Goal: Communication & Community: Connect with others

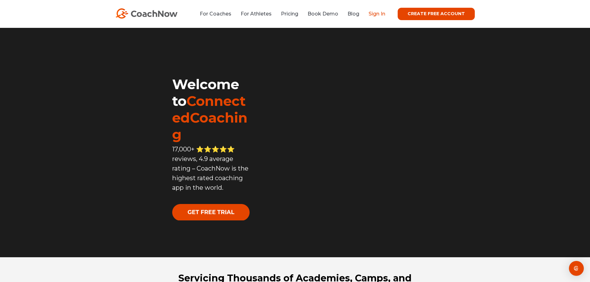
drag, startPoint x: 0, startPoint y: 0, endPoint x: 379, endPoint y: 15, distance: 379.1
click at [379, 15] on link "Sign In" at bounding box center [377, 14] width 17 height 6
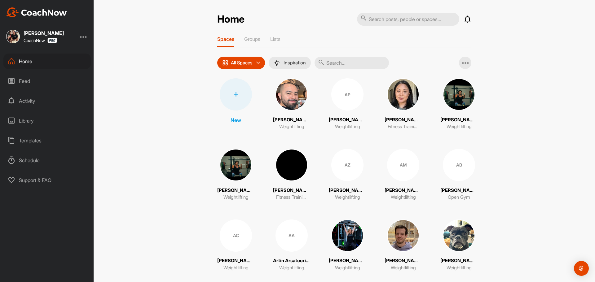
click at [239, 101] on div at bounding box center [236, 94] width 32 height 32
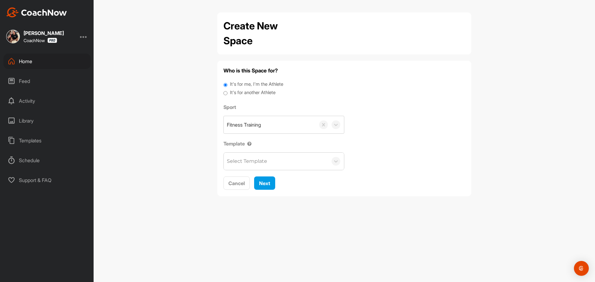
click at [281, 94] on div "It's for another Athlete" at bounding box center [344, 93] width 242 height 8
click at [271, 93] on label "It's for another Athlete" at bounding box center [253, 92] width 46 height 7
click at [227, 93] on input "It's for another Athlete" at bounding box center [225, 93] width 4 height 8
radio input "true"
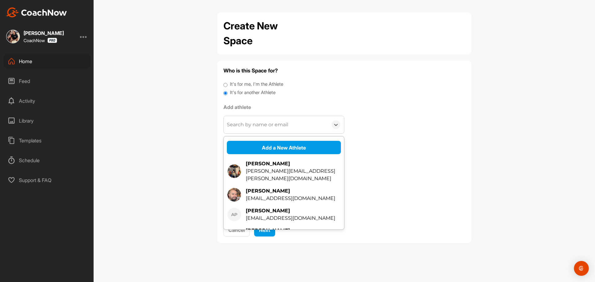
click at [258, 128] on div "Search by name or email" at bounding box center [257, 124] width 61 height 7
click at [295, 145] on button "Add a New Athlete" at bounding box center [284, 147] width 114 height 13
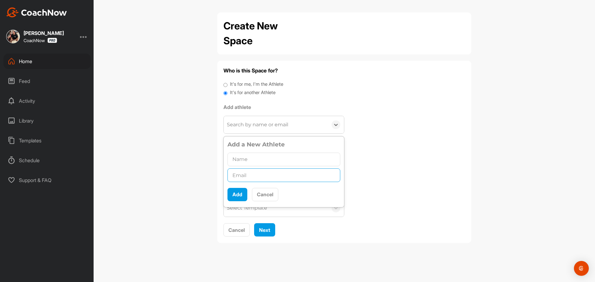
click at [264, 175] on input "text" at bounding box center [283, 175] width 113 height 14
paste input "[EMAIL_ADDRESS][DOMAIN_NAME]"
type input "[EMAIL_ADDRESS][DOMAIN_NAME]"
click at [271, 161] on input "text" at bounding box center [283, 160] width 113 height 14
click at [276, 160] on input "[PERSON_NAME]" at bounding box center [283, 160] width 113 height 14
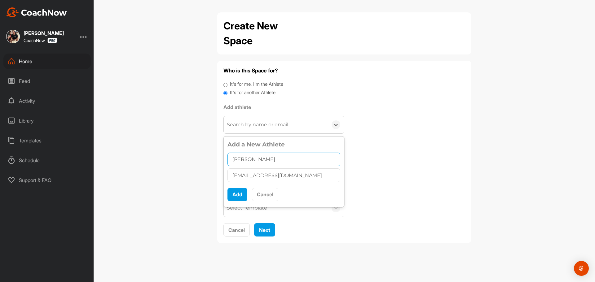
paste input "Zadikyan"
type input "[PERSON_NAME]"
drag, startPoint x: 305, startPoint y: 176, endPoint x: 215, endPoint y: 176, distance: 90.1
click at [215, 176] on div "Create New Space Who is this Space for? It's for me, I'm the Athlete It's for a…" at bounding box center [344, 130] width 266 height 236
click at [260, 176] on input "[EMAIL_ADDRESS][DOMAIN_NAME]" at bounding box center [283, 175] width 113 height 14
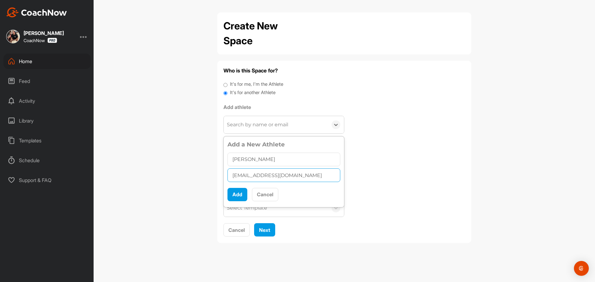
click at [260, 176] on input "[EMAIL_ADDRESS][DOMAIN_NAME]" at bounding box center [283, 175] width 113 height 14
click at [240, 196] on button "Add" at bounding box center [237, 194] width 20 height 13
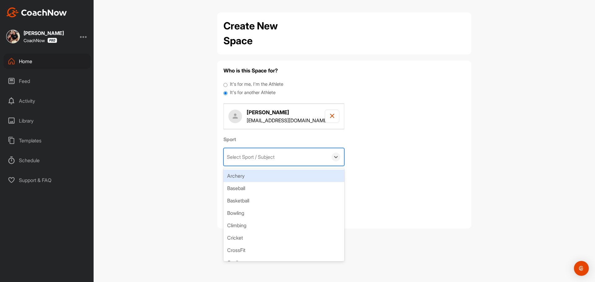
click at [313, 159] on div "Select Sport / Subject" at bounding box center [276, 156] width 104 height 17
type input "Weightlifting"
click at [263, 175] on div "Create "Weightlifting"" at bounding box center [283, 176] width 121 height 12
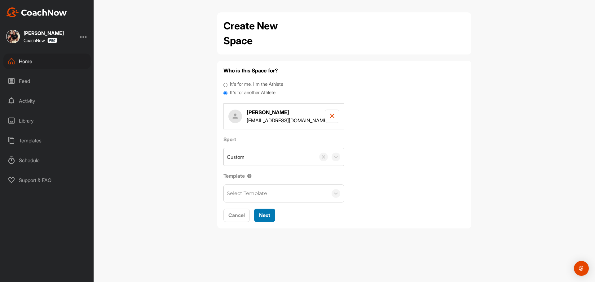
click at [265, 219] on button "Next" at bounding box center [264, 215] width 21 height 13
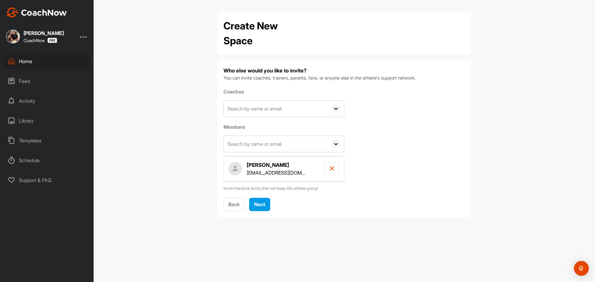
click at [277, 111] on input "text" at bounding box center [276, 109] width 104 height 16
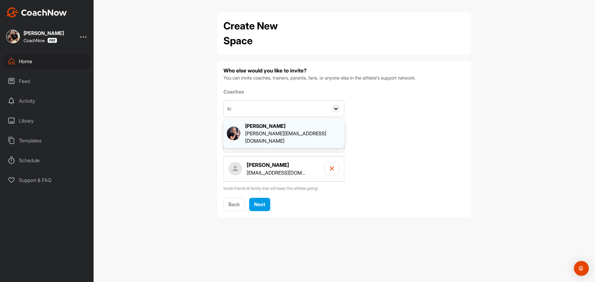
type input "kr"
click at [268, 130] on div "[PERSON_NAME][EMAIL_ADDRESS][DOMAIN_NAME]" at bounding box center [293, 137] width 96 height 15
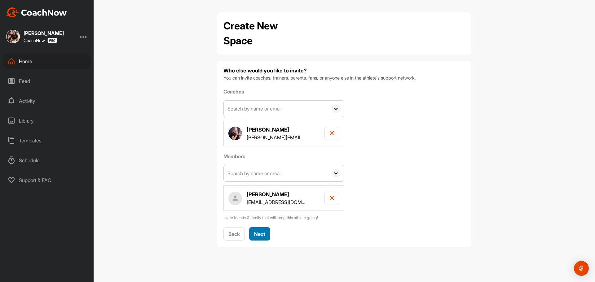
click at [261, 236] on span "Next" at bounding box center [259, 234] width 11 height 6
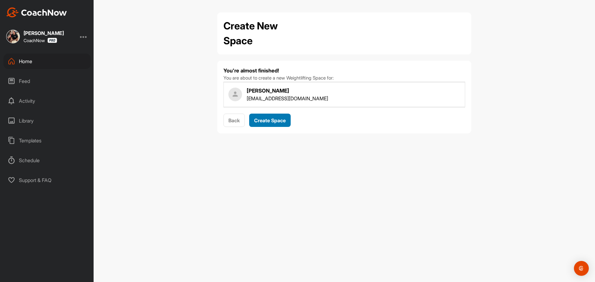
click at [275, 123] on span "Create Space" at bounding box center [270, 120] width 32 height 6
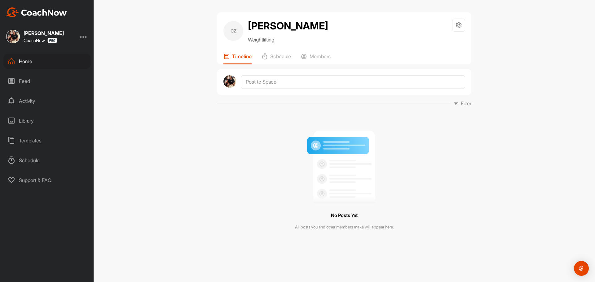
click at [31, 63] on div "Home" at bounding box center [46, 61] width 87 height 15
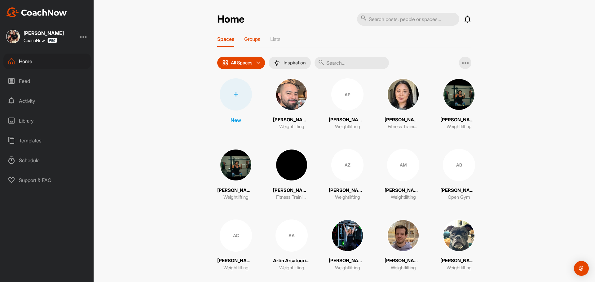
click at [251, 39] on p "Groups" at bounding box center [252, 39] width 16 height 6
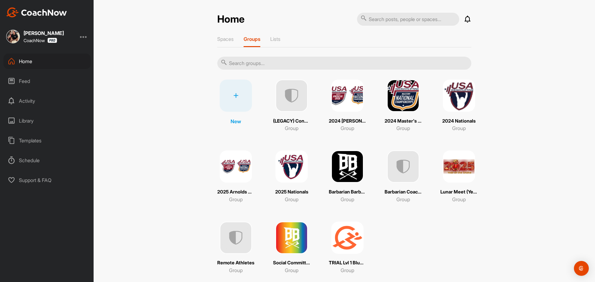
click at [346, 178] on img at bounding box center [347, 167] width 32 height 32
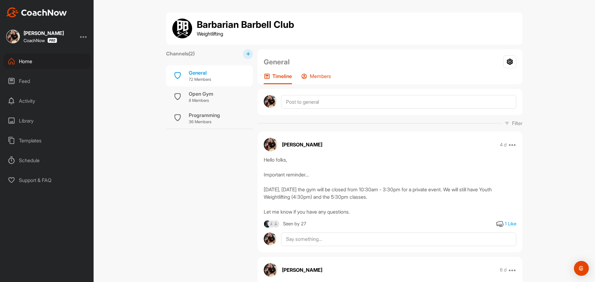
click at [308, 76] on div "Members" at bounding box center [316, 78] width 30 height 11
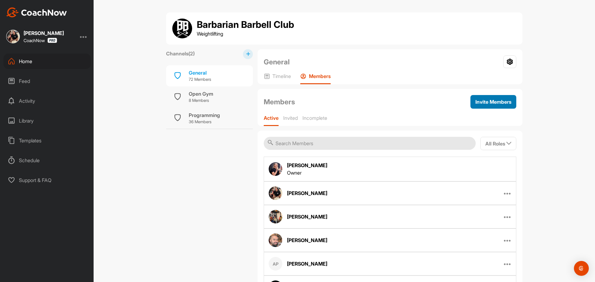
click at [503, 103] on span "Invite Members" at bounding box center [493, 102] width 36 height 6
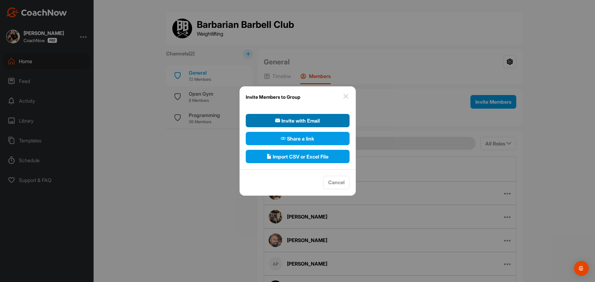
click at [313, 121] on span "Invite with Email" at bounding box center [297, 120] width 45 height 7
select select"] "player"
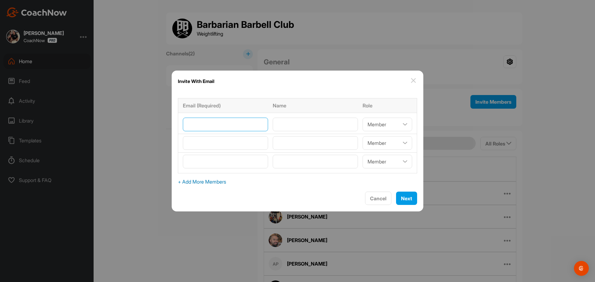
click at [245, 123] on input"] "email" at bounding box center [225, 125] width 85 height 14
paste input"] "[EMAIL_ADDRESS][DOMAIN_NAME]"
type input"] "[EMAIL_ADDRESS][DOMAIN_NAME]"
click at [296, 125] on input"] "text" at bounding box center [315, 125] width 85 height 14
type input"] "[PERSON_NAME]"
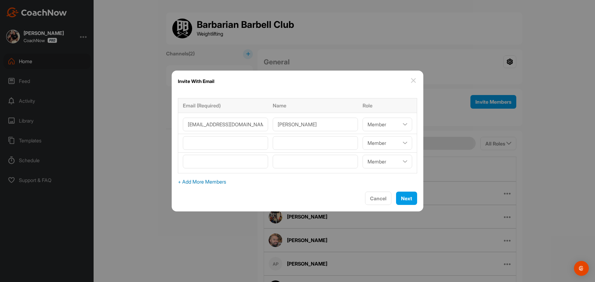
click at [326, 185] on span "+ Add More Members" at bounding box center [297, 181] width 239 height 7
select select"] "player"
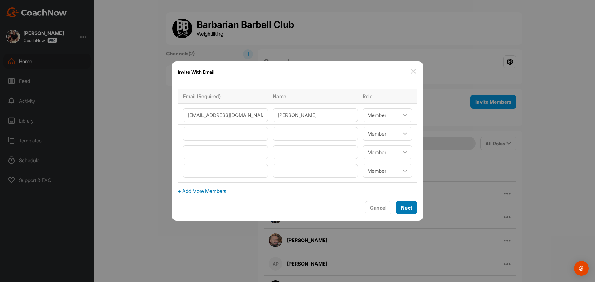
click at [401, 205] on span "Next" at bounding box center [406, 208] width 11 height 6
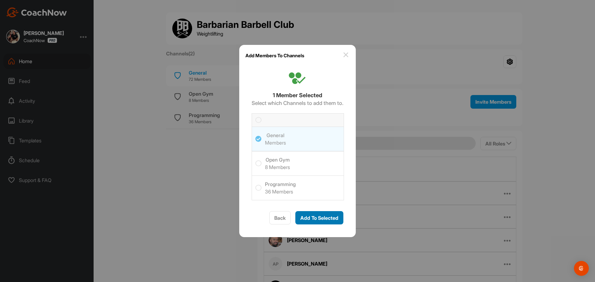
click at [324, 218] on span "Add To Selected" at bounding box center [319, 218] width 38 height 6
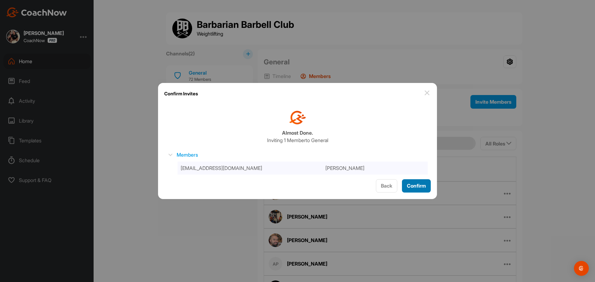
click at [413, 188] on span "Confirm" at bounding box center [416, 186] width 19 height 6
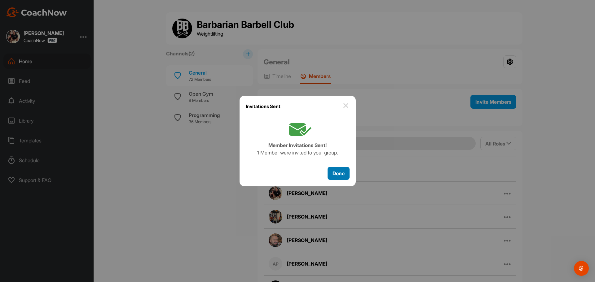
click at [336, 178] on button "Done" at bounding box center [338, 173] width 22 height 13
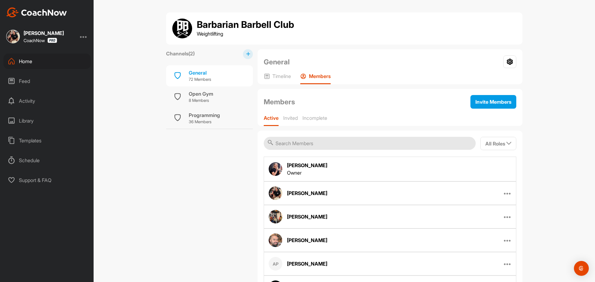
click at [32, 63] on div "Home" at bounding box center [46, 61] width 87 height 15
